Goal: Task Accomplishment & Management: Use online tool/utility

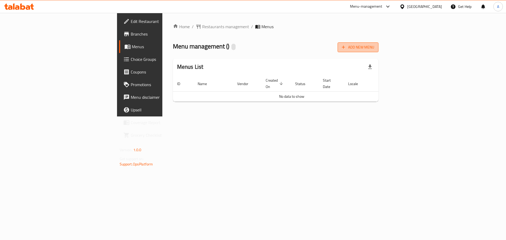
click at [374, 47] on span "Add New Menu" at bounding box center [358, 47] width 32 height 7
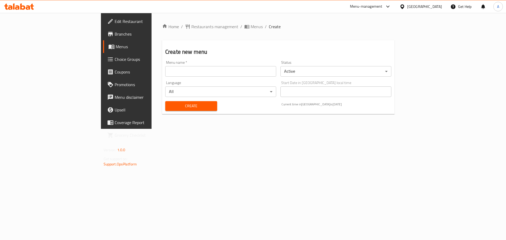
drag, startPoint x: 225, startPoint y: 71, endPoint x: 167, endPoint y: 76, distance: 57.7
click at [225, 71] on input "text" at bounding box center [220, 71] width 111 height 11
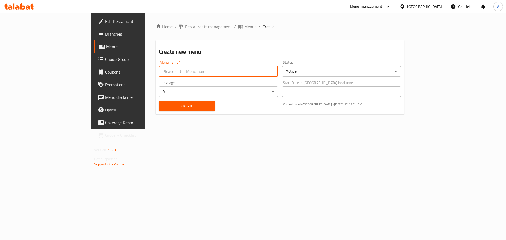
type input "Menu"
click at [163, 103] on span "Create" at bounding box center [186, 106] width 47 height 7
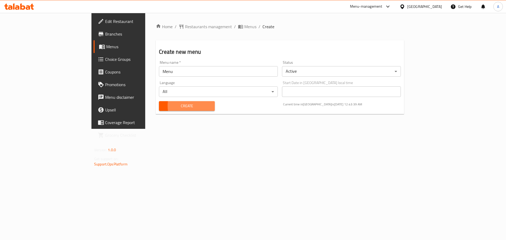
click at [163, 109] on span "Create" at bounding box center [186, 106] width 47 height 7
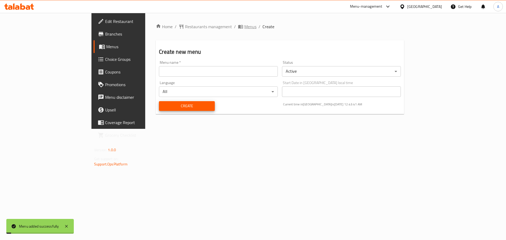
click at [244, 27] on span "Menus" at bounding box center [250, 26] width 12 height 6
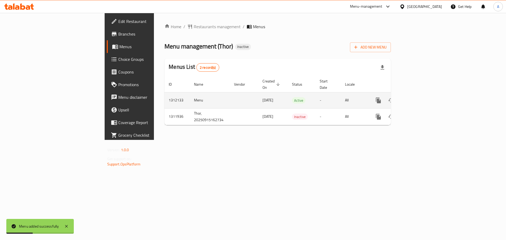
click at [419, 98] on icon "enhanced table" at bounding box center [416, 100] width 5 height 5
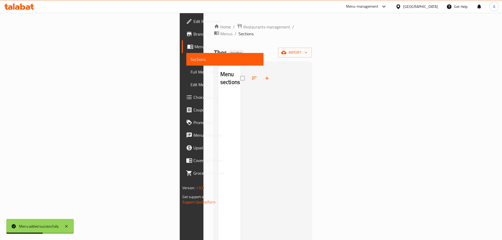
click at [312, 36] on div "Home / Restaurants management / Menus / Sections Thor Inactive import Menu sect…" at bounding box center [263, 166] width 98 height 287
click at [307, 49] on span "import" at bounding box center [294, 52] width 25 height 7
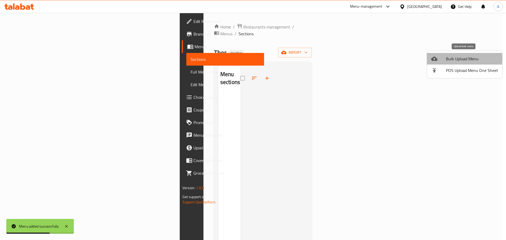
click at [452, 58] on span "Bulk Upload Menu" at bounding box center [472, 59] width 52 height 6
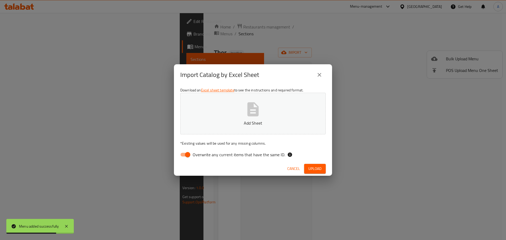
click at [242, 155] on span "Overwrite any current items that have the same ID." at bounding box center [239, 154] width 92 height 6
click at [203, 155] on input "Overwrite any current items that have the same ID." at bounding box center [188, 155] width 30 height 10
checkbox input "false"
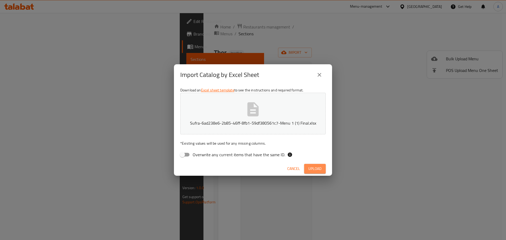
click at [313, 169] on span "Upload" at bounding box center [314, 168] width 13 height 7
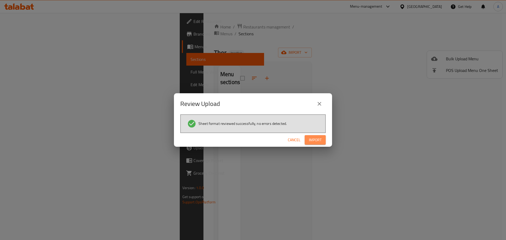
click at [312, 136] on button "Import" at bounding box center [314, 140] width 21 height 10
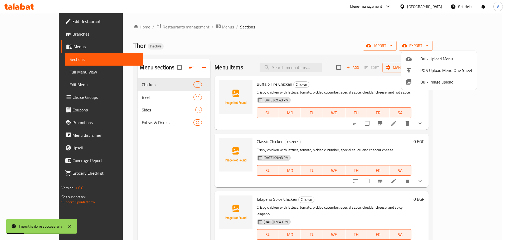
click at [34, 71] on div at bounding box center [253, 120] width 506 height 240
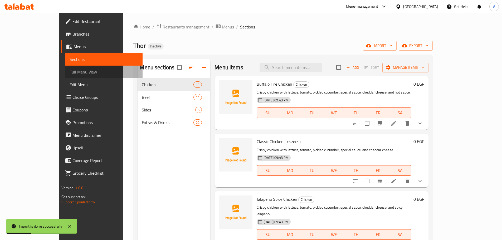
click at [70, 72] on span "Full Menu View" at bounding box center [104, 72] width 69 height 6
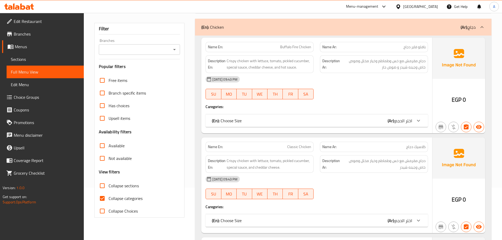
scroll to position [53, 0]
click at [114, 201] on span "Collapse categories" at bounding box center [126, 198] width 34 height 6
click at [109, 201] on input "Collapse categories" at bounding box center [102, 197] width 13 height 13
checkbox input "false"
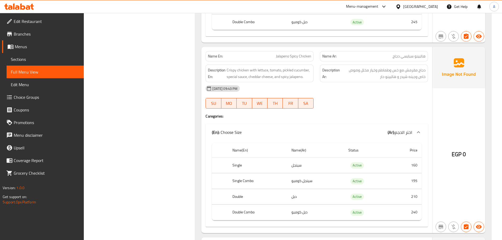
scroll to position [0, 0]
